Goal: Information Seeking & Learning: Learn about a topic

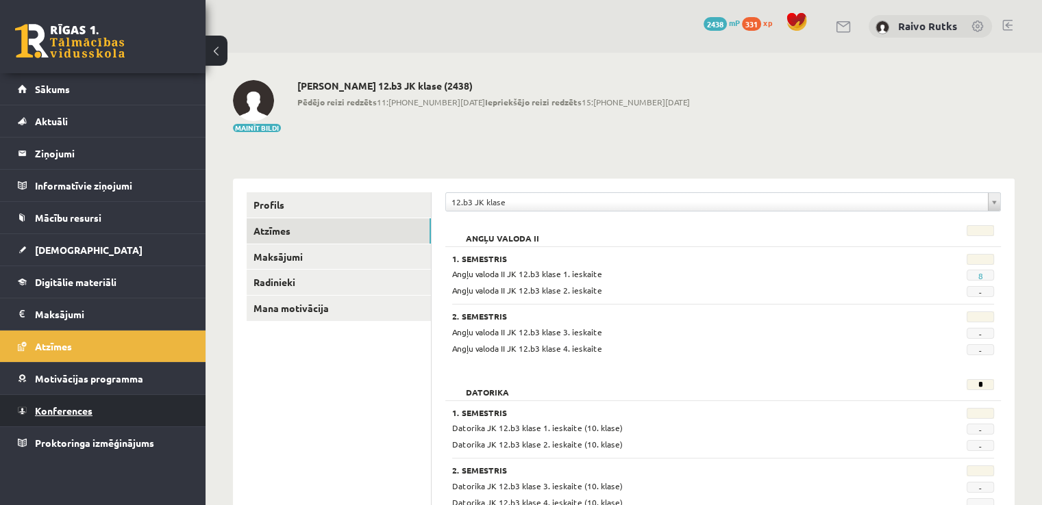
click at [112, 416] on link "Konferences" at bounding box center [103, 411] width 171 height 32
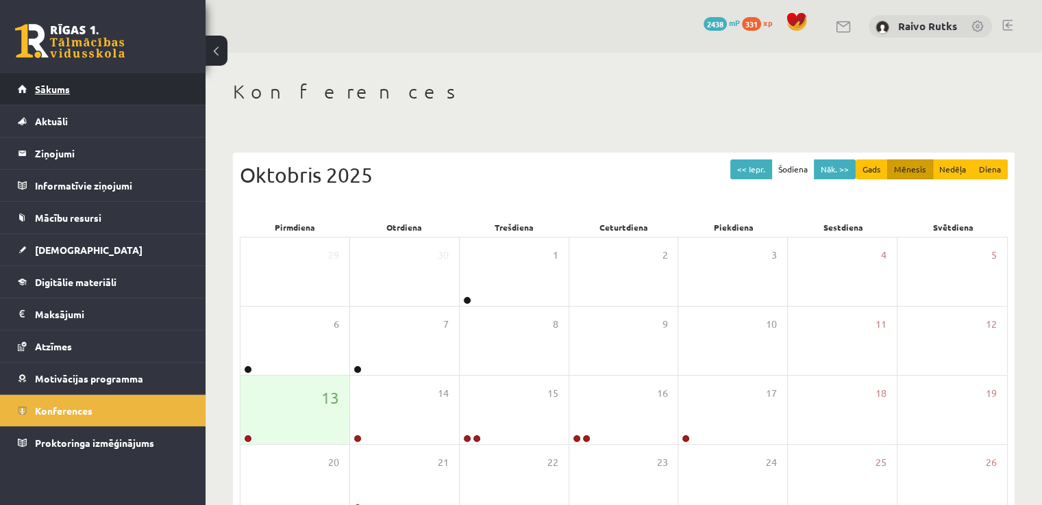
click at [105, 86] on link "Sākums" at bounding box center [103, 89] width 171 height 32
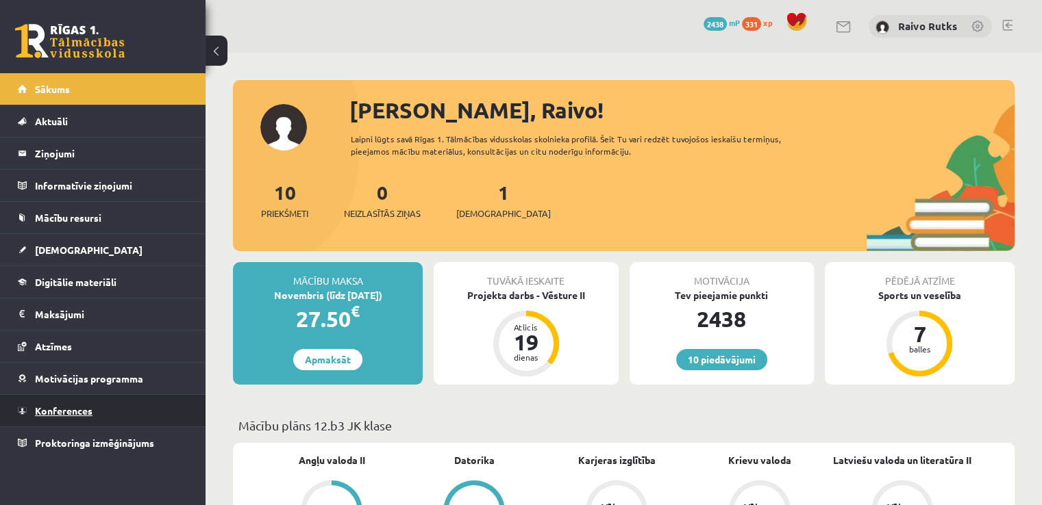
click at [78, 417] on link "Konferences" at bounding box center [103, 411] width 171 height 32
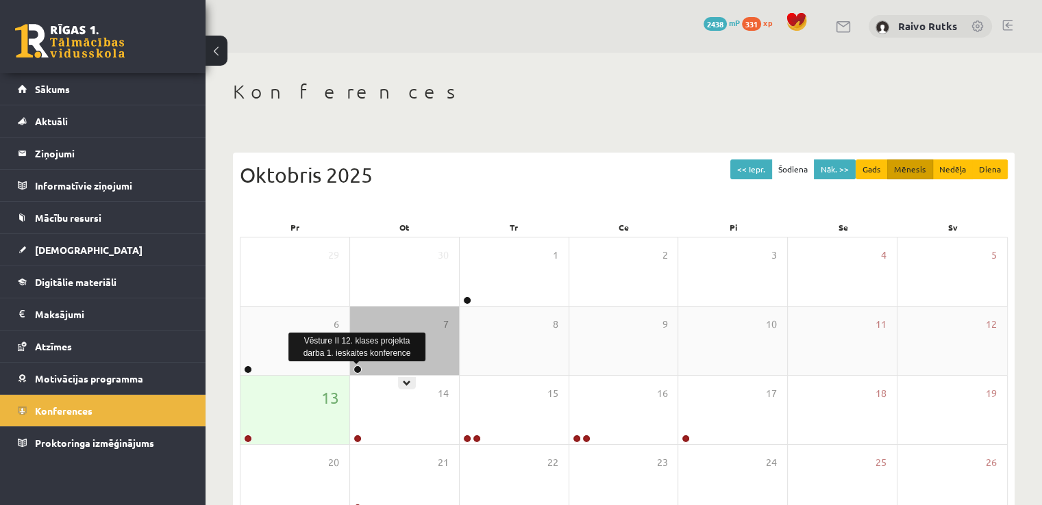
click at [355, 366] on link at bounding box center [357, 370] width 8 height 8
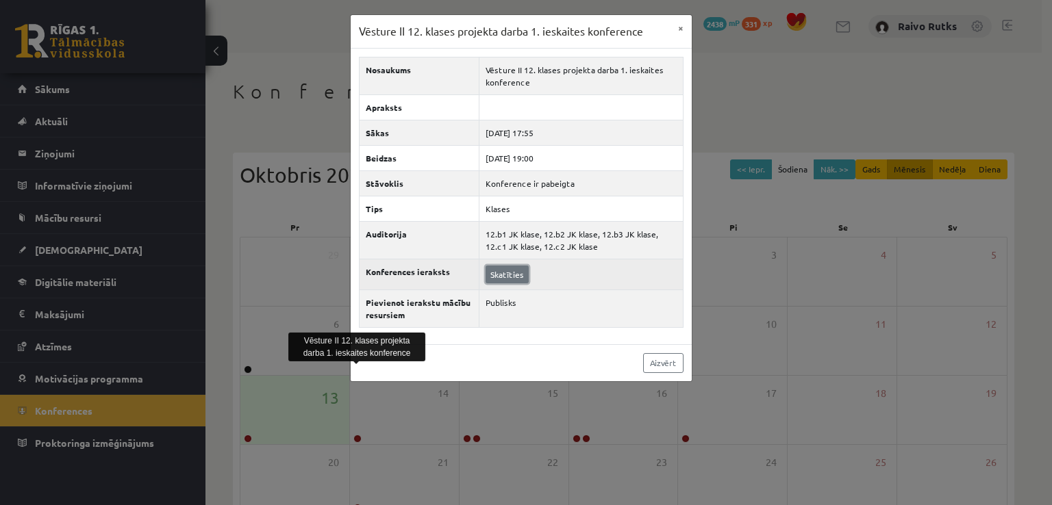
click at [503, 272] on link "Skatīties" at bounding box center [507, 275] width 43 height 18
